Goal: Contribute content

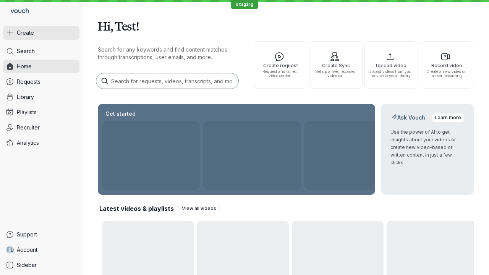
click at [41, 33] on button "Create" at bounding box center [41, 33] width 76 height 14
